Goal: Check status: Check status

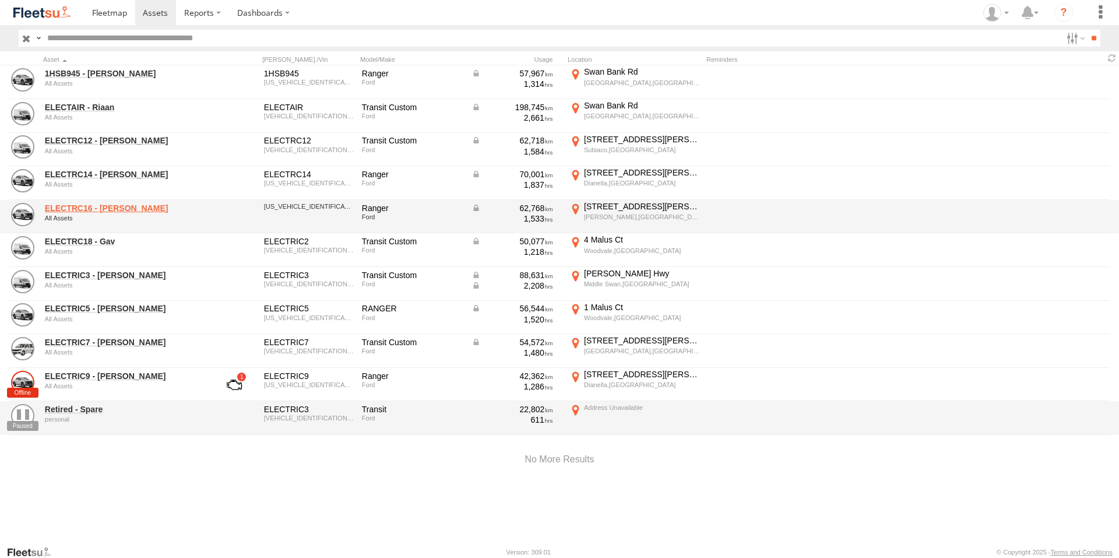
click at [124, 208] on link "ELECTRC16 - [PERSON_NAME]" at bounding box center [125, 208] width 160 height 10
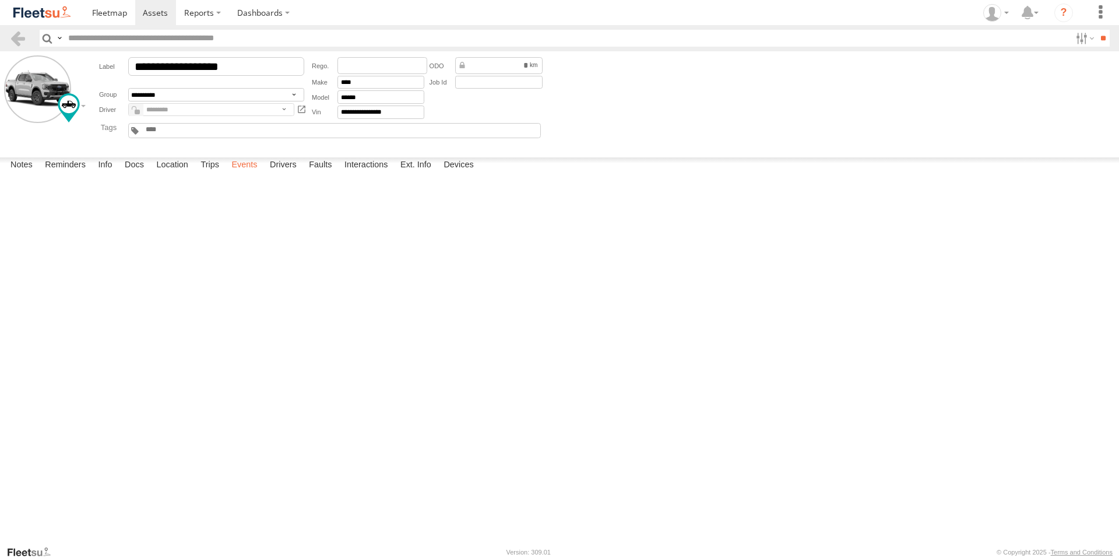
click at [247, 174] on label "Events" at bounding box center [244, 165] width 37 height 16
click at [157, 13] on span at bounding box center [155, 12] width 25 height 11
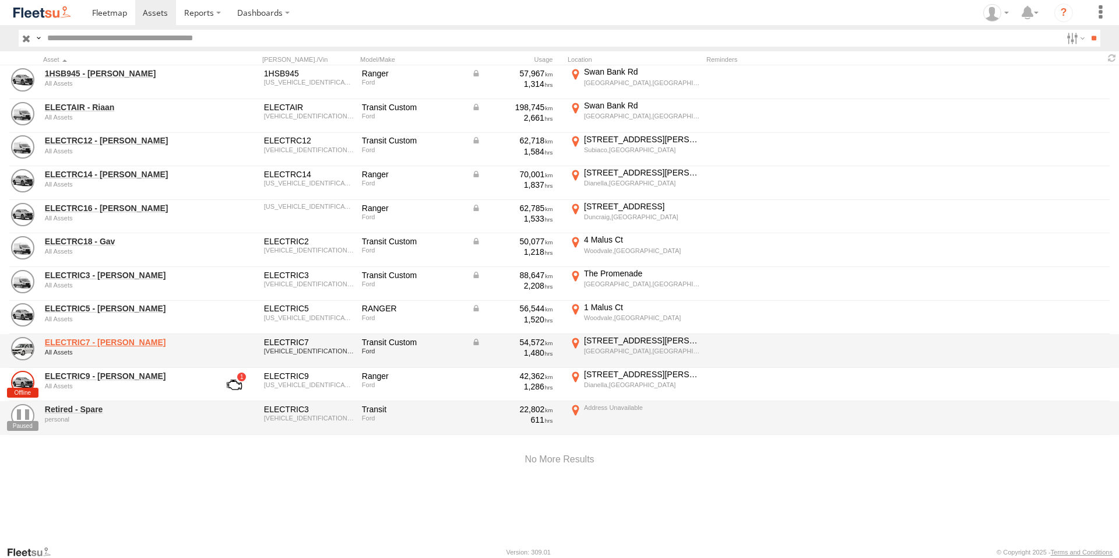
click at [97, 339] on link "ELECTRIC7 - [PERSON_NAME]" at bounding box center [125, 342] width 160 height 10
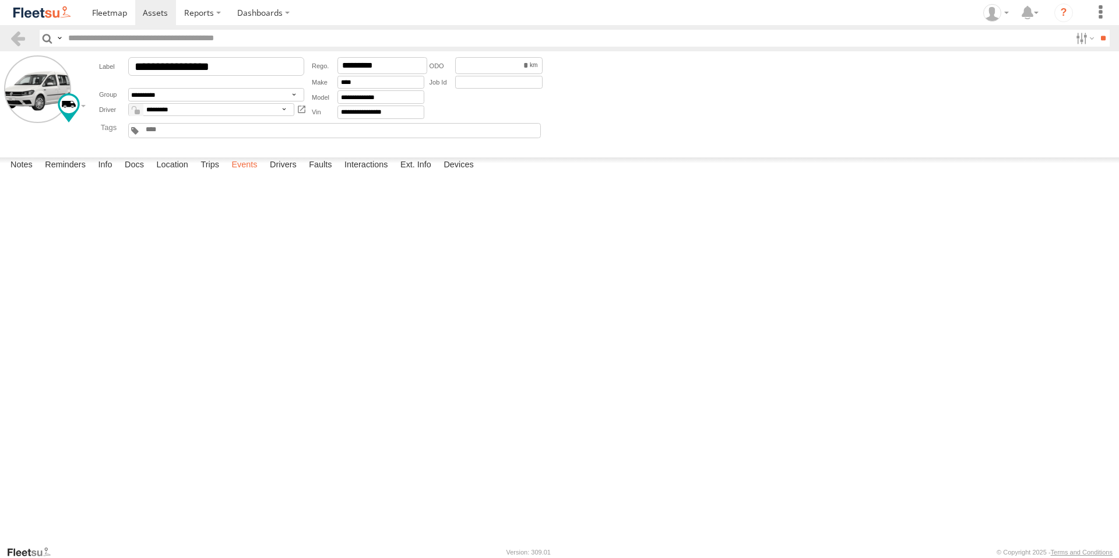
click at [234, 174] on label "Events" at bounding box center [244, 165] width 37 height 16
click at [0, 0] on div "154 Sydenham St" at bounding box center [0, 0] width 0 height 0
click at [0, 0] on label "×" at bounding box center [0, 0] width 0 height 0
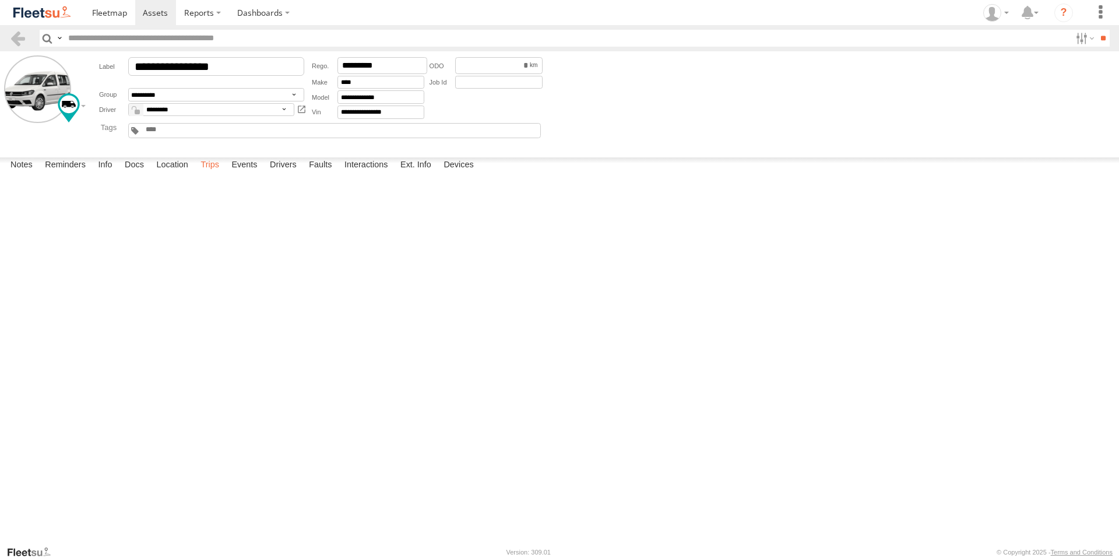
click at [217, 174] on label "Trips" at bounding box center [210, 165] width 30 height 16
click at [241, 174] on label "Events" at bounding box center [244, 165] width 37 height 16
click at [0, 0] on div "52 Wicca St" at bounding box center [0, 0] width 0 height 0
click at [0, 0] on div "Location Details ×" at bounding box center [0, 0] width 0 height 0
click at [0, 0] on label "×" at bounding box center [0, 0] width 0 height 0
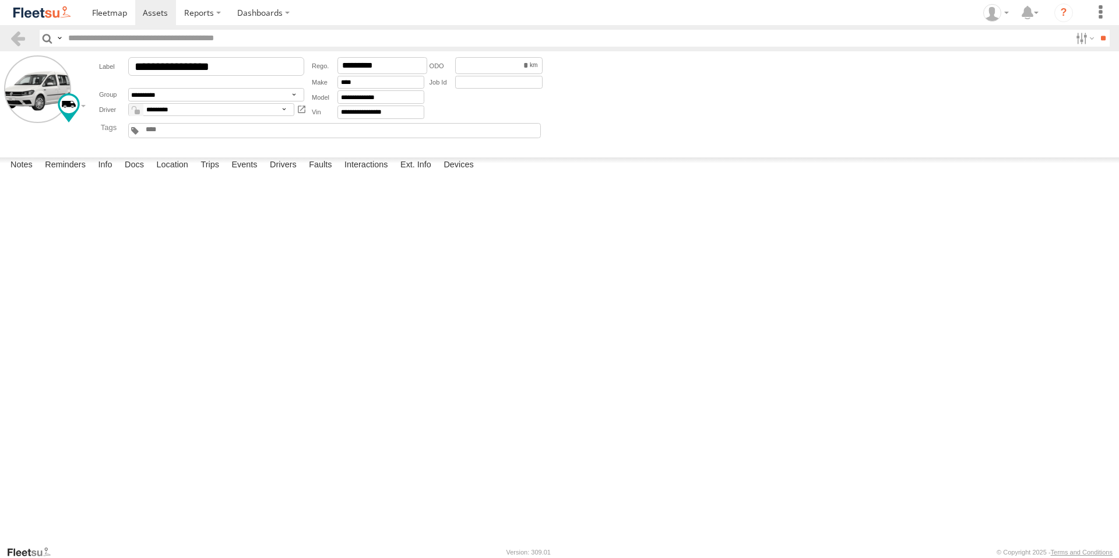
scroll to position [2215, 0]
click at [164, 15] on span at bounding box center [155, 12] width 25 height 11
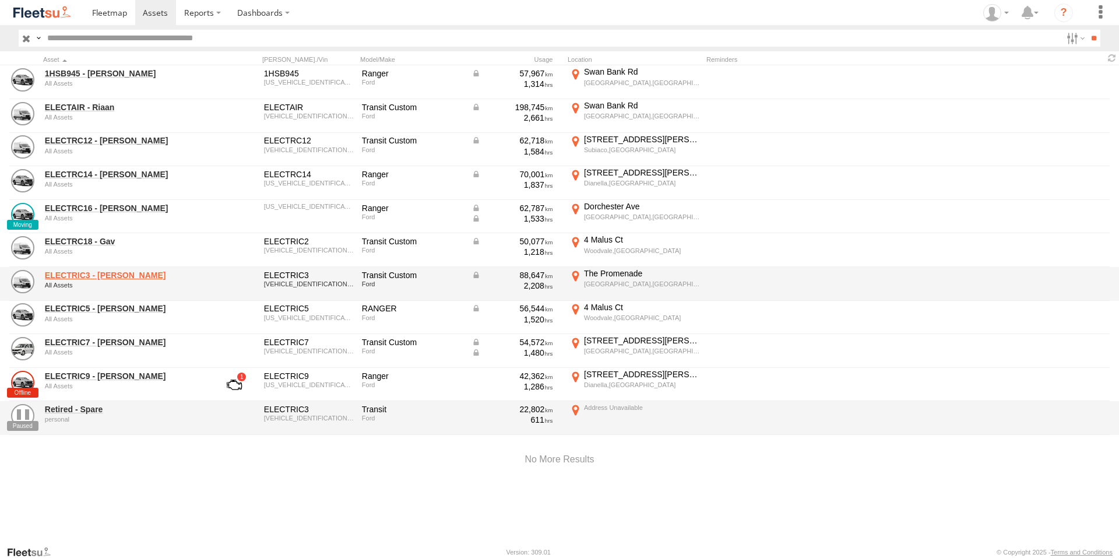
click at [96, 272] on link "ELECTRIC3 - Leo" at bounding box center [125, 275] width 160 height 10
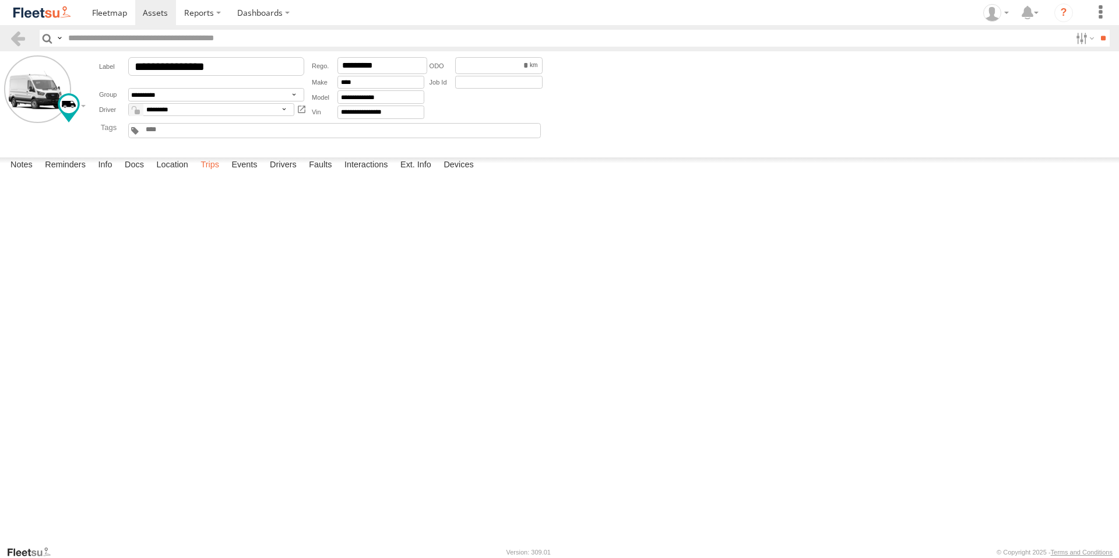
click at [219, 174] on label "Trips" at bounding box center [210, 165] width 30 height 16
